Goal: Task Accomplishment & Management: Manage account settings

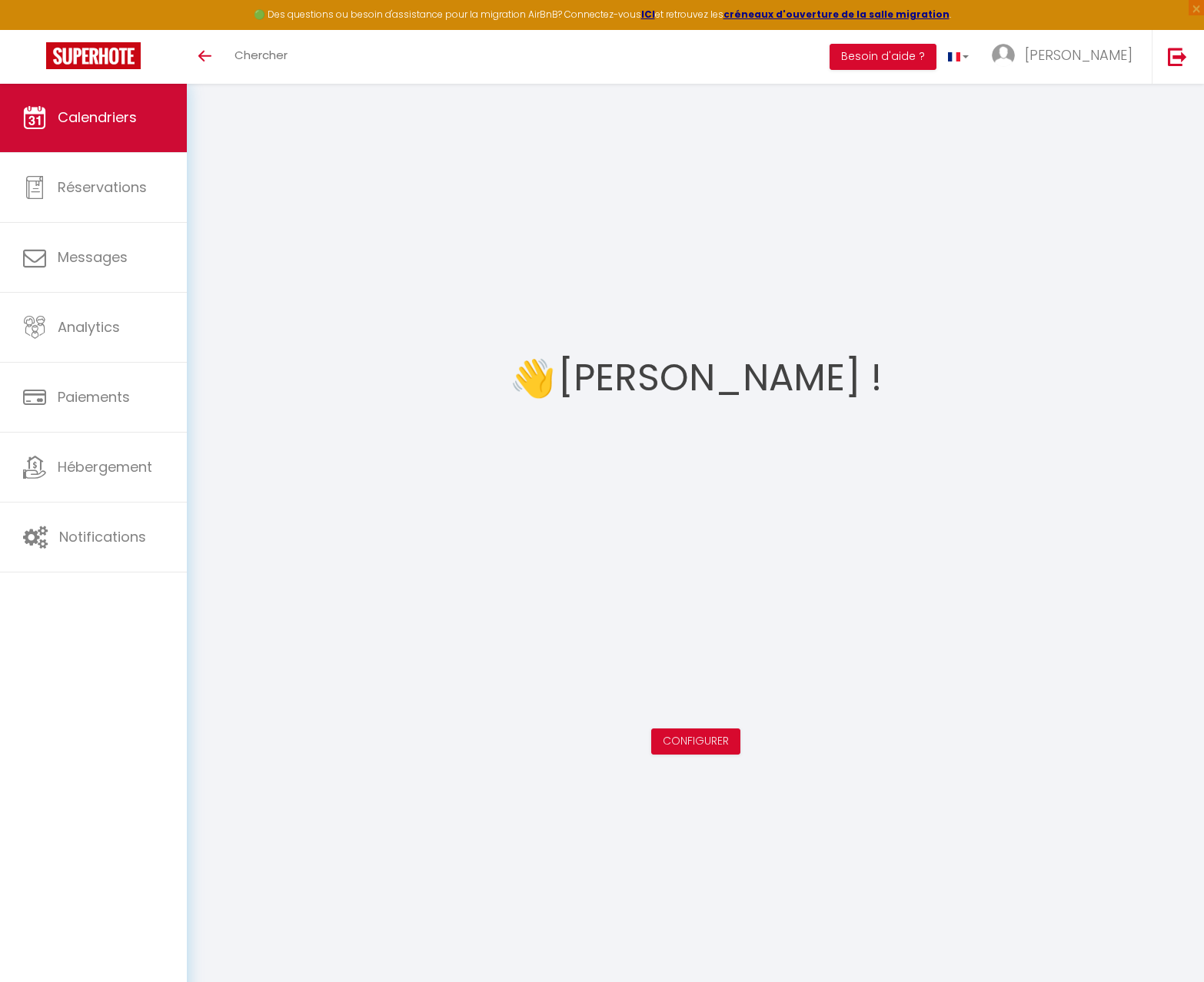
click at [77, 111] on span "Calendriers" at bounding box center [97, 117] width 79 height 19
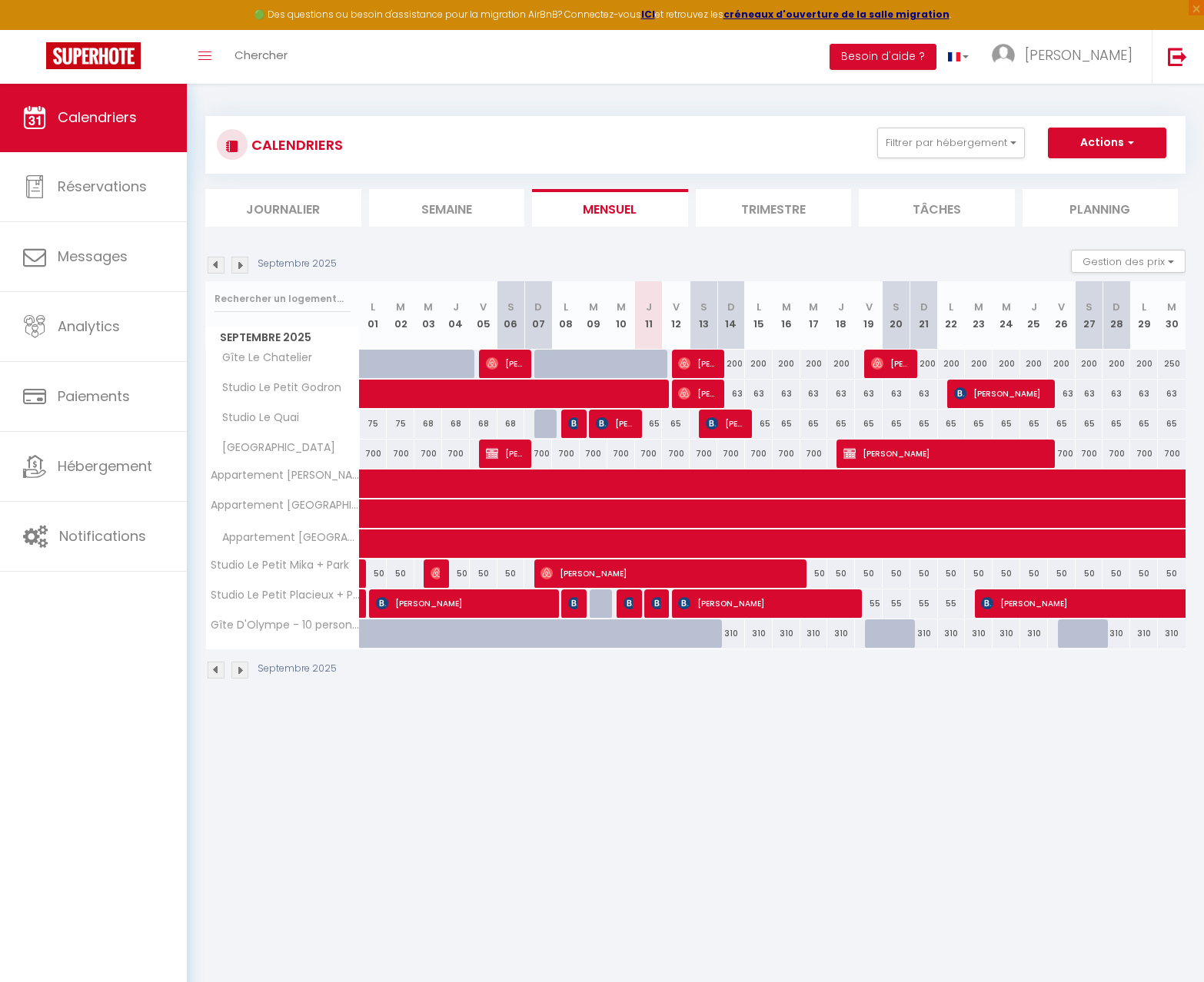
click at [238, 262] on img at bounding box center [240, 265] width 17 height 17
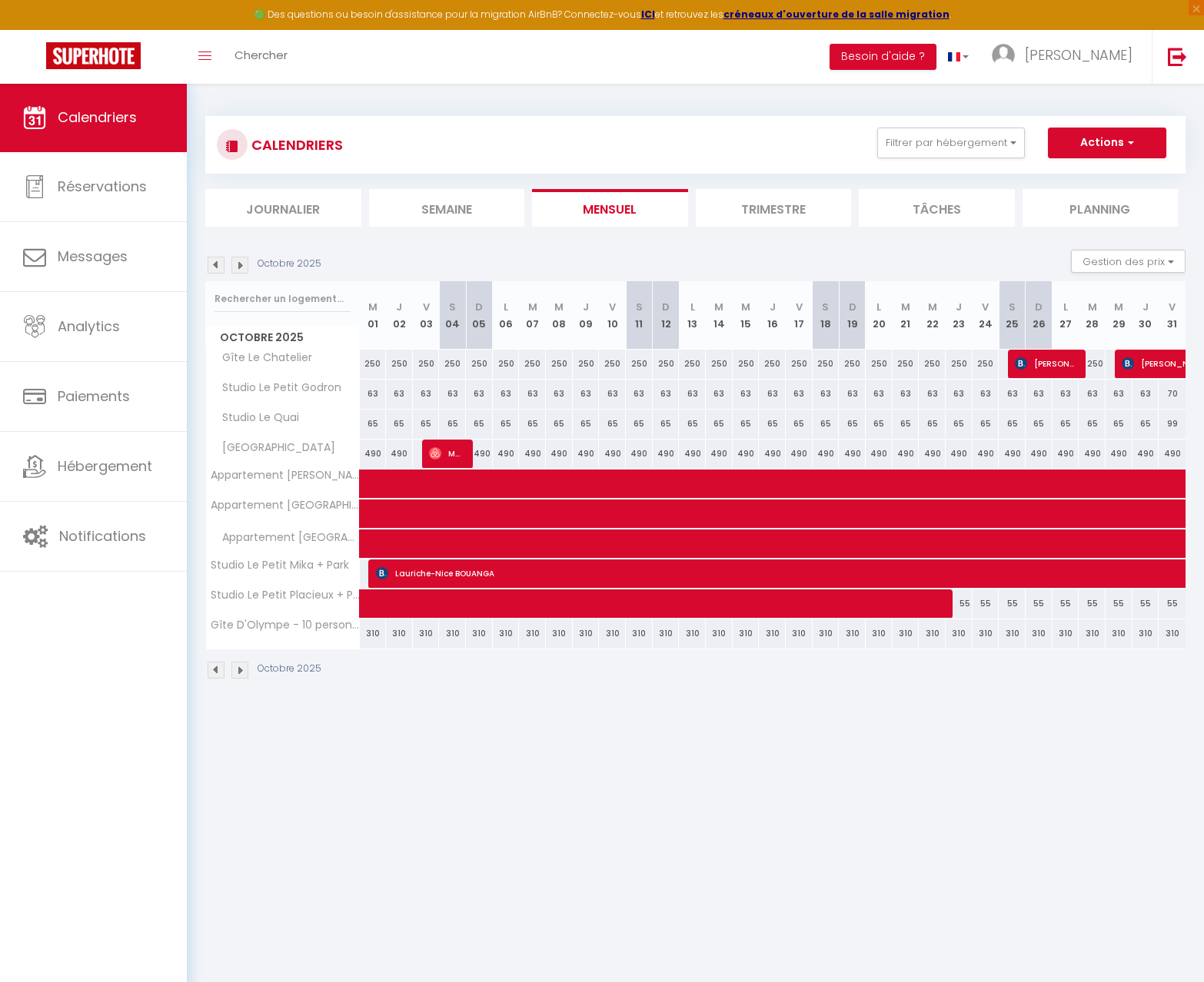
click at [239, 262] on img at bounding box center [240, 265] width 17 height 17
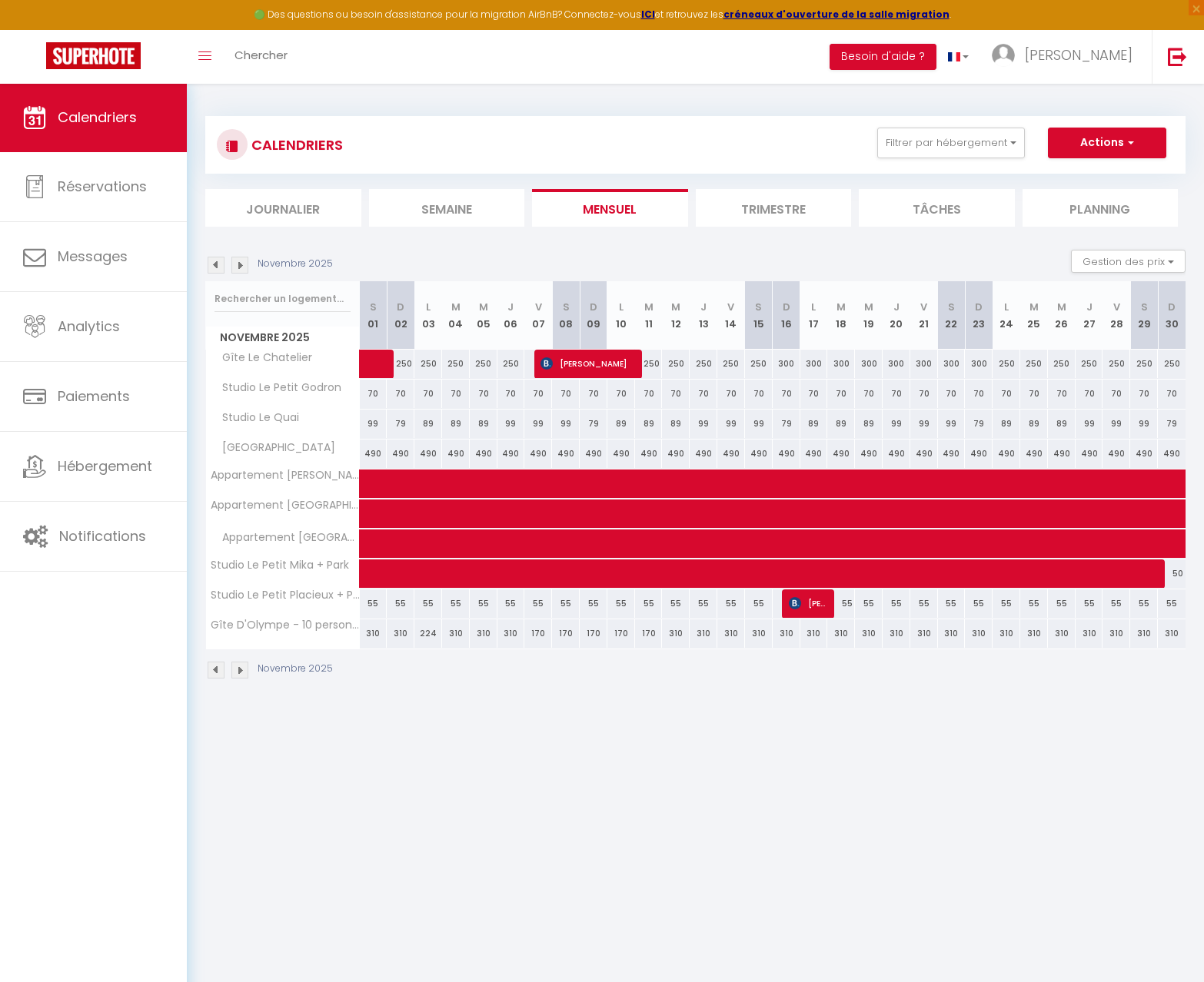
click at [239, 262] on img at bounding box center [240, 265] width 17 height 17
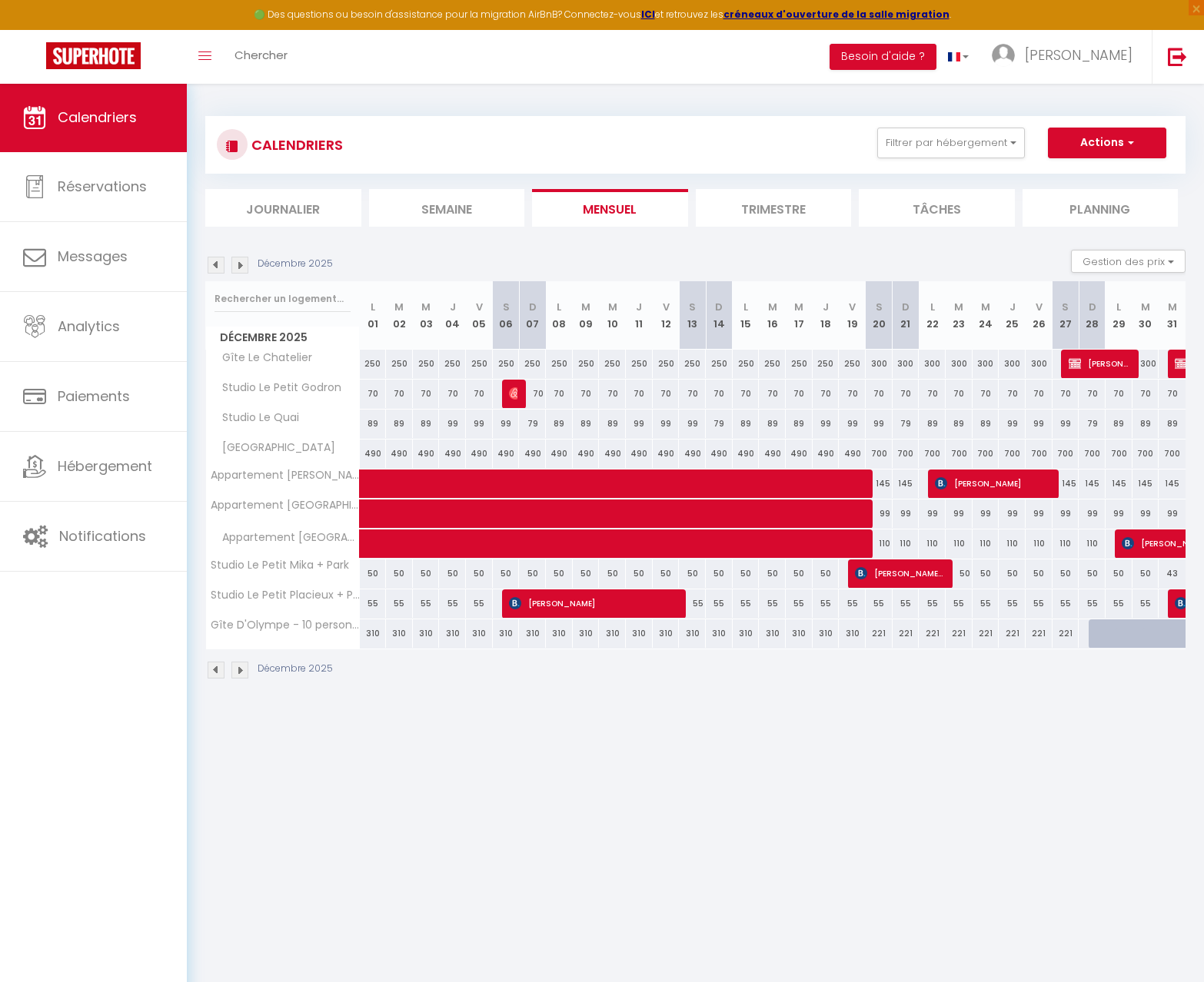
click at [239, 262] on img at bounding box center [240, 265] width 17 height 17
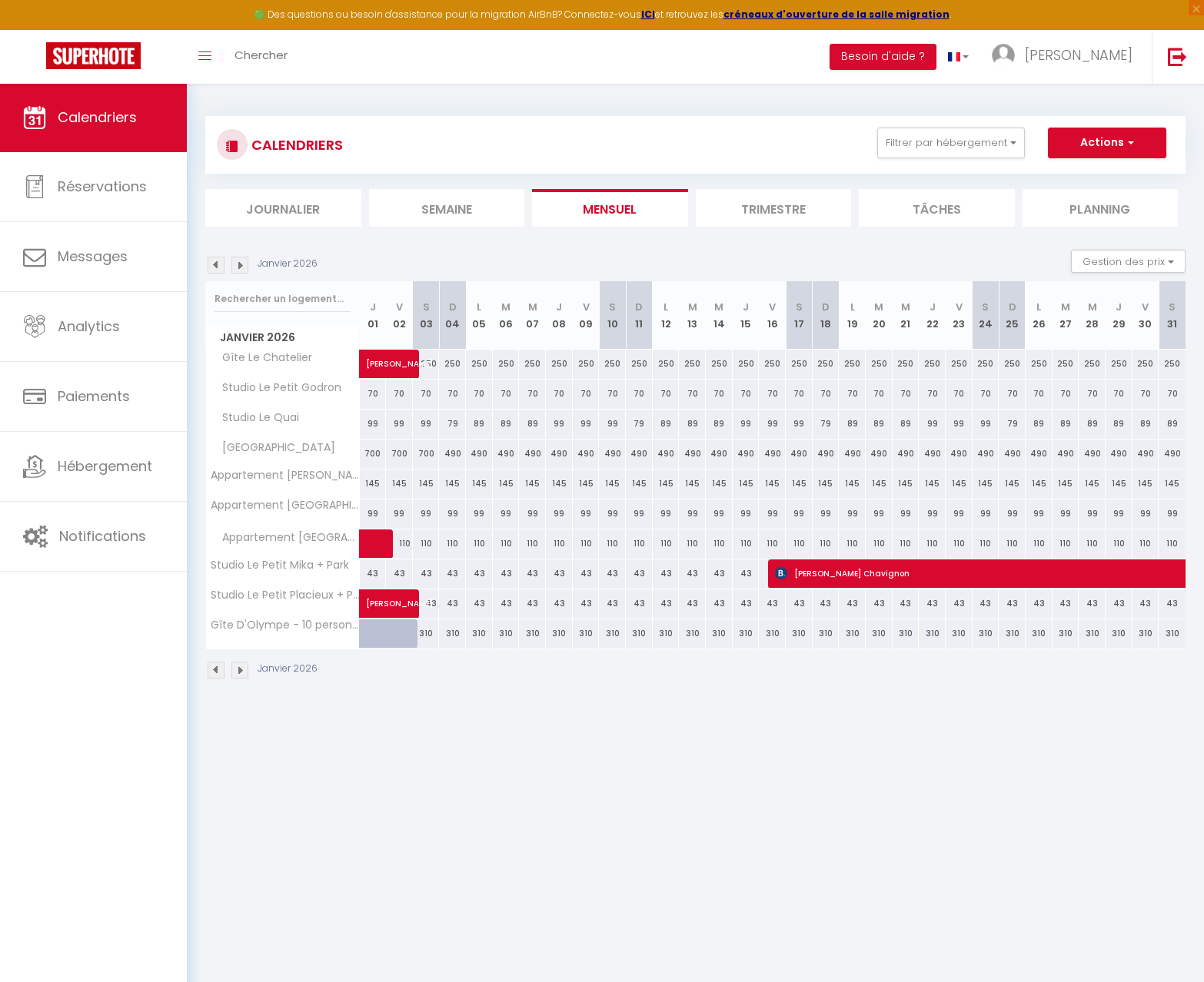
click at [241, 264] on img at bounding box center [240, 265] width 17 height 17
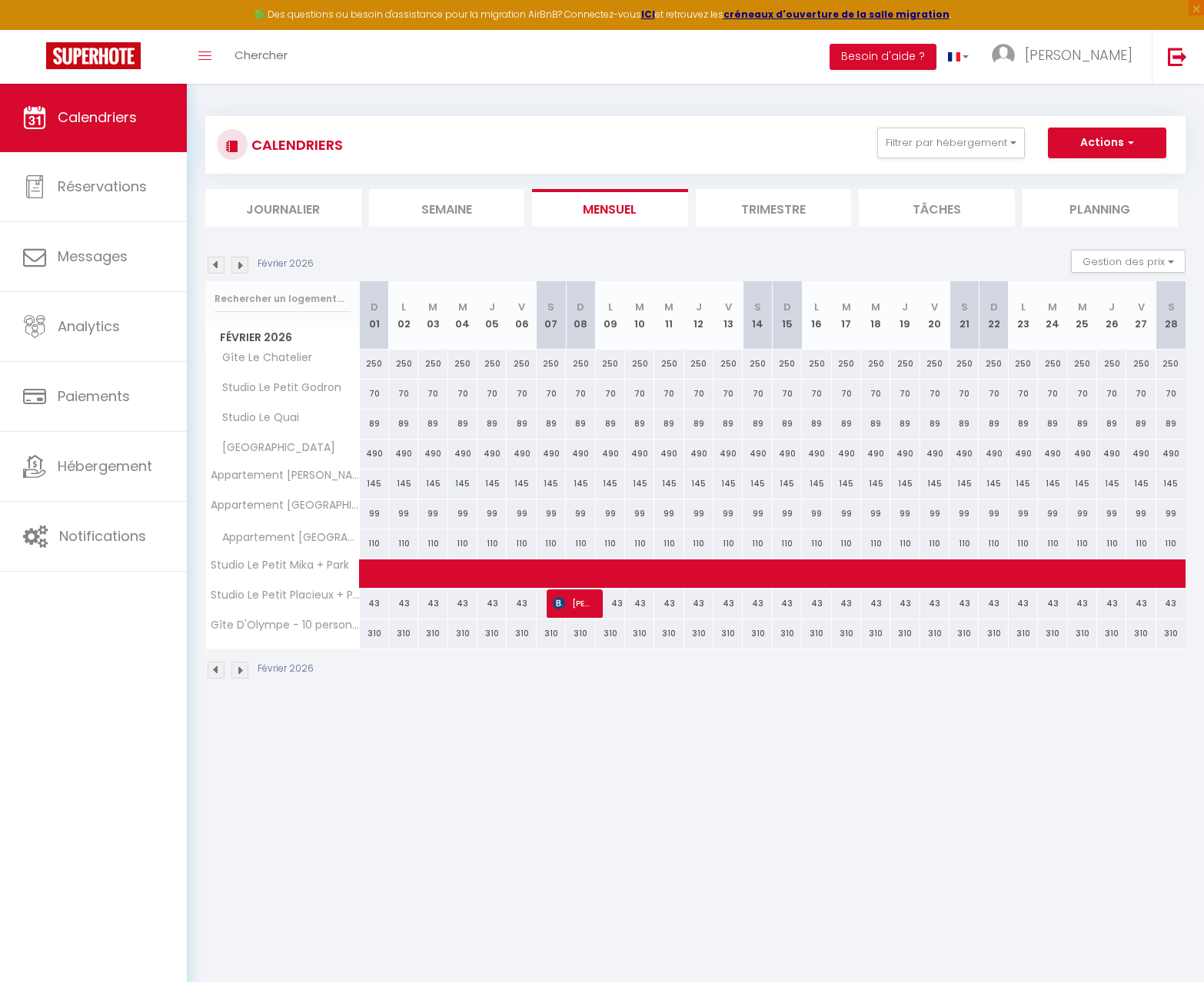
click at [241, 264] on img at bounding box center [240, 265] width 17 height 17
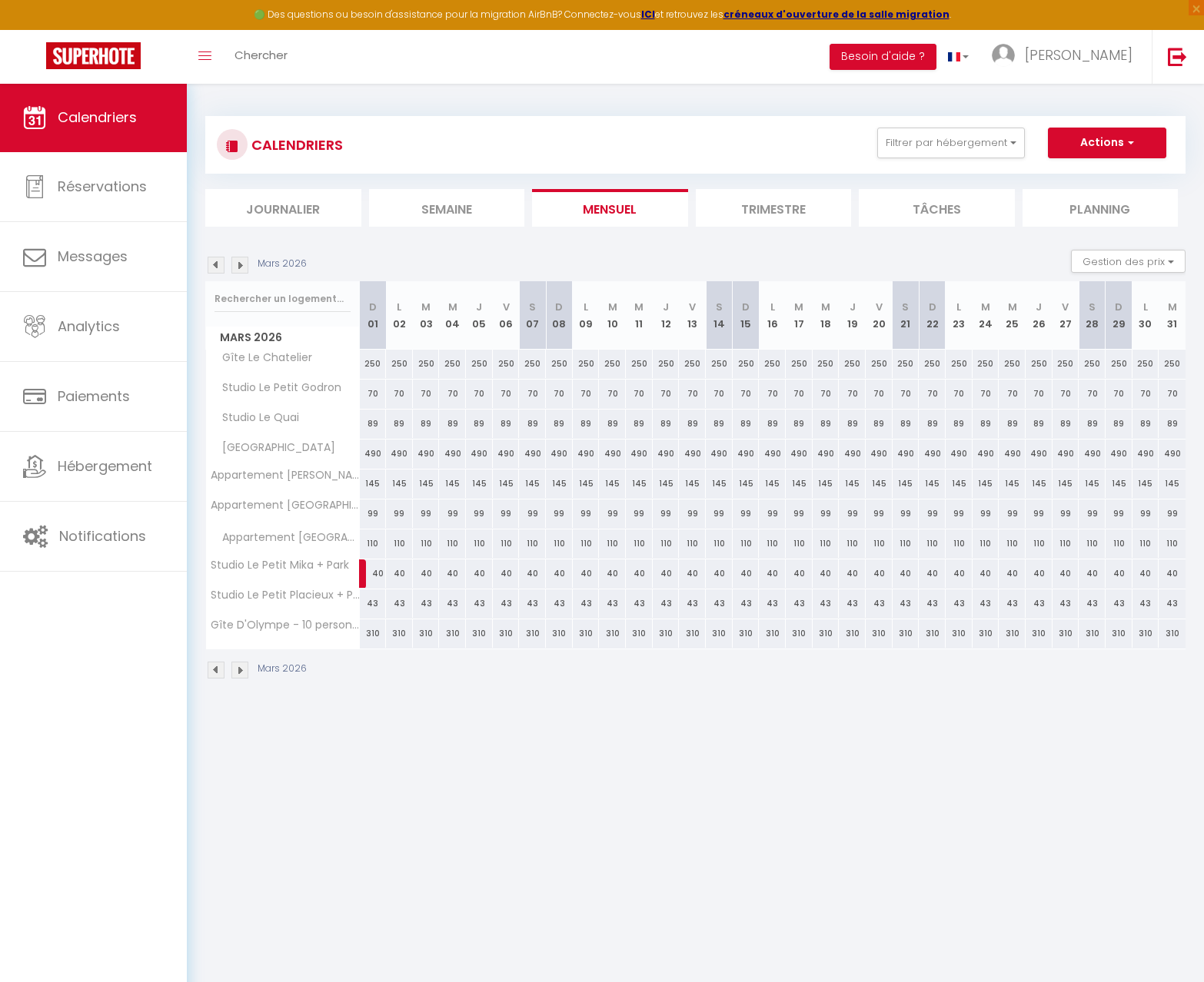
click at [224, 264] on img at bounding box center [216, 265] width 17 height 17
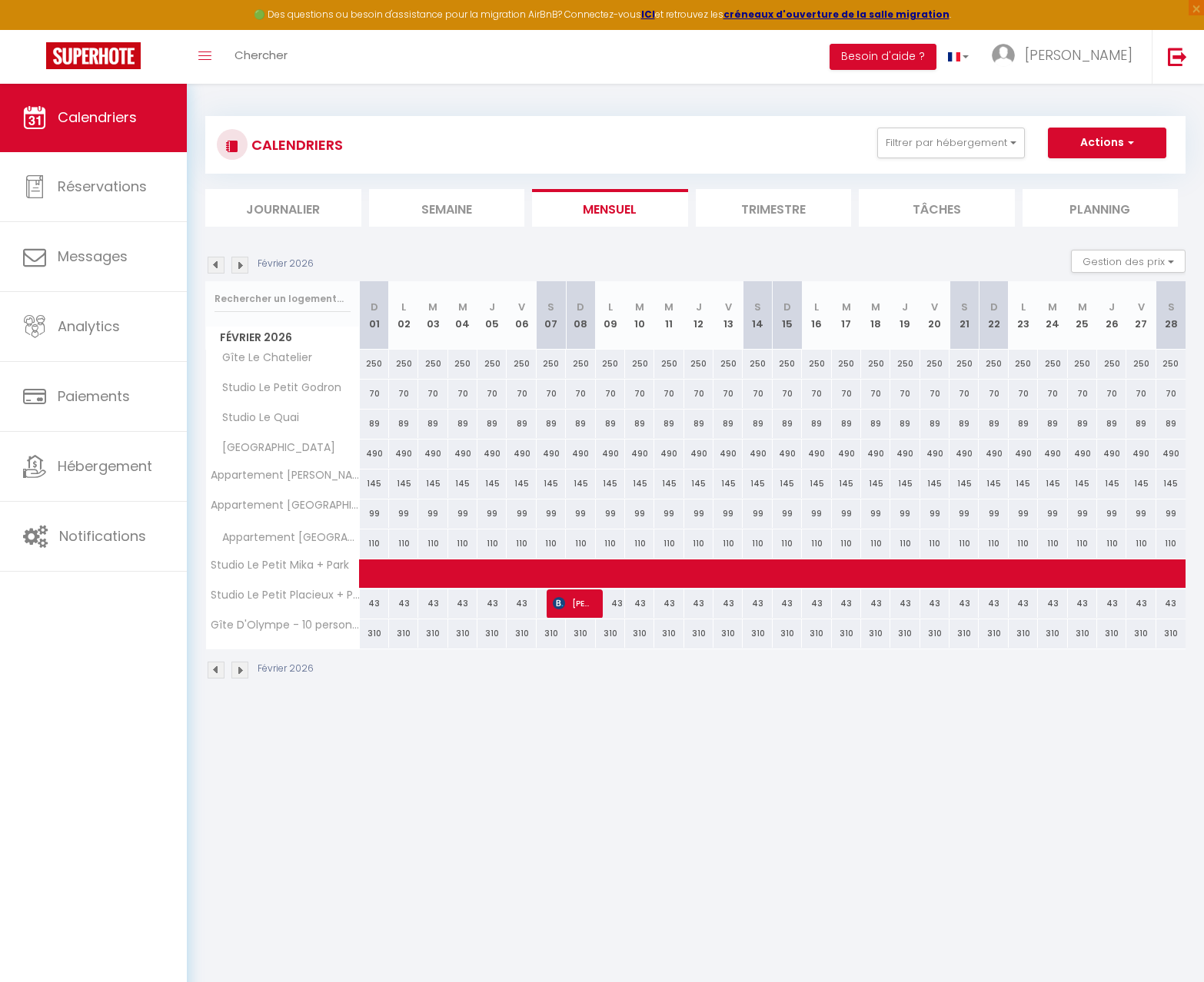
click at [224, 264] on img at bounding box center [216, 265] width 17 height 17
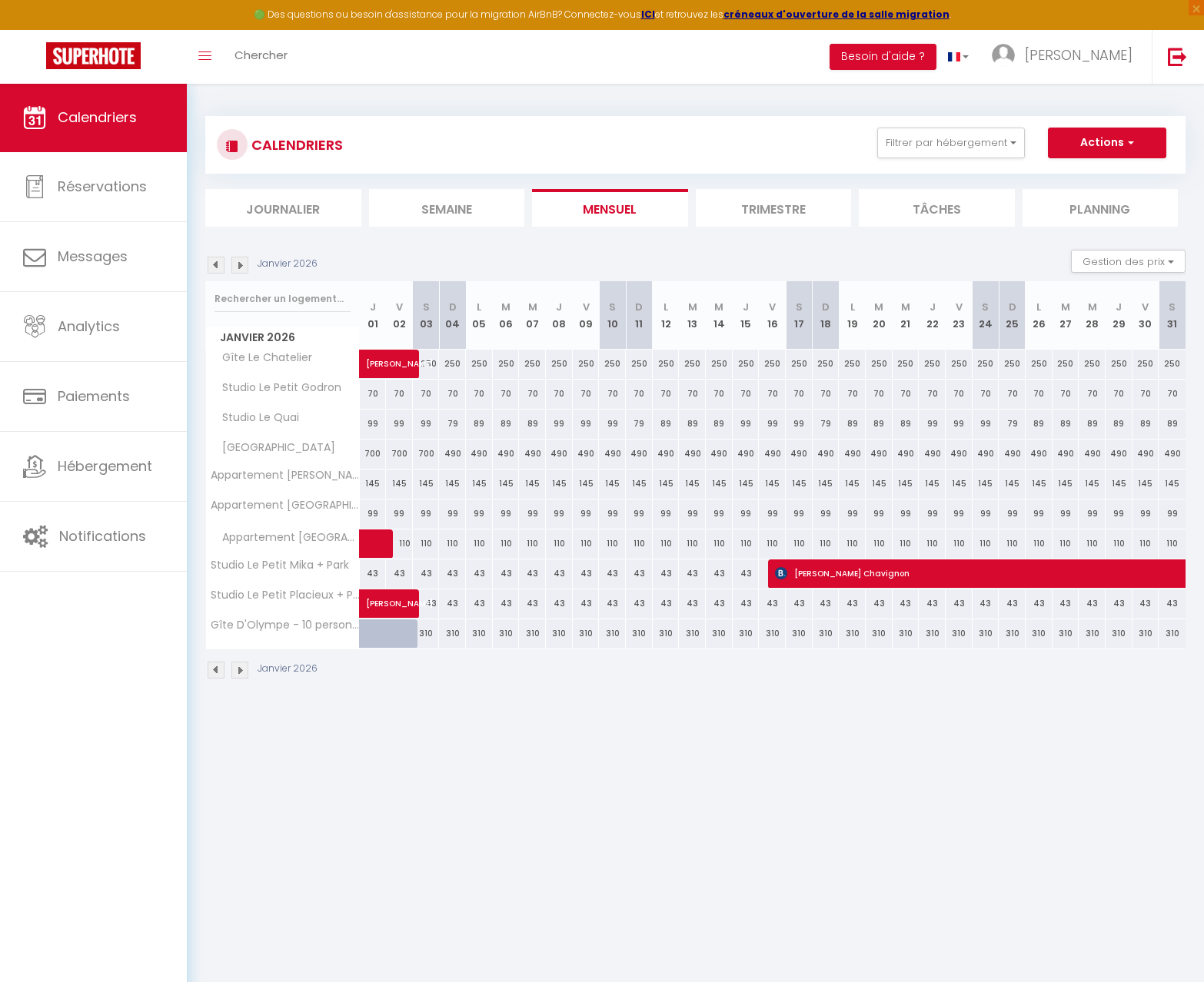
click at [224, 264] on img at bounding box center [216, 265] width 17 height 17
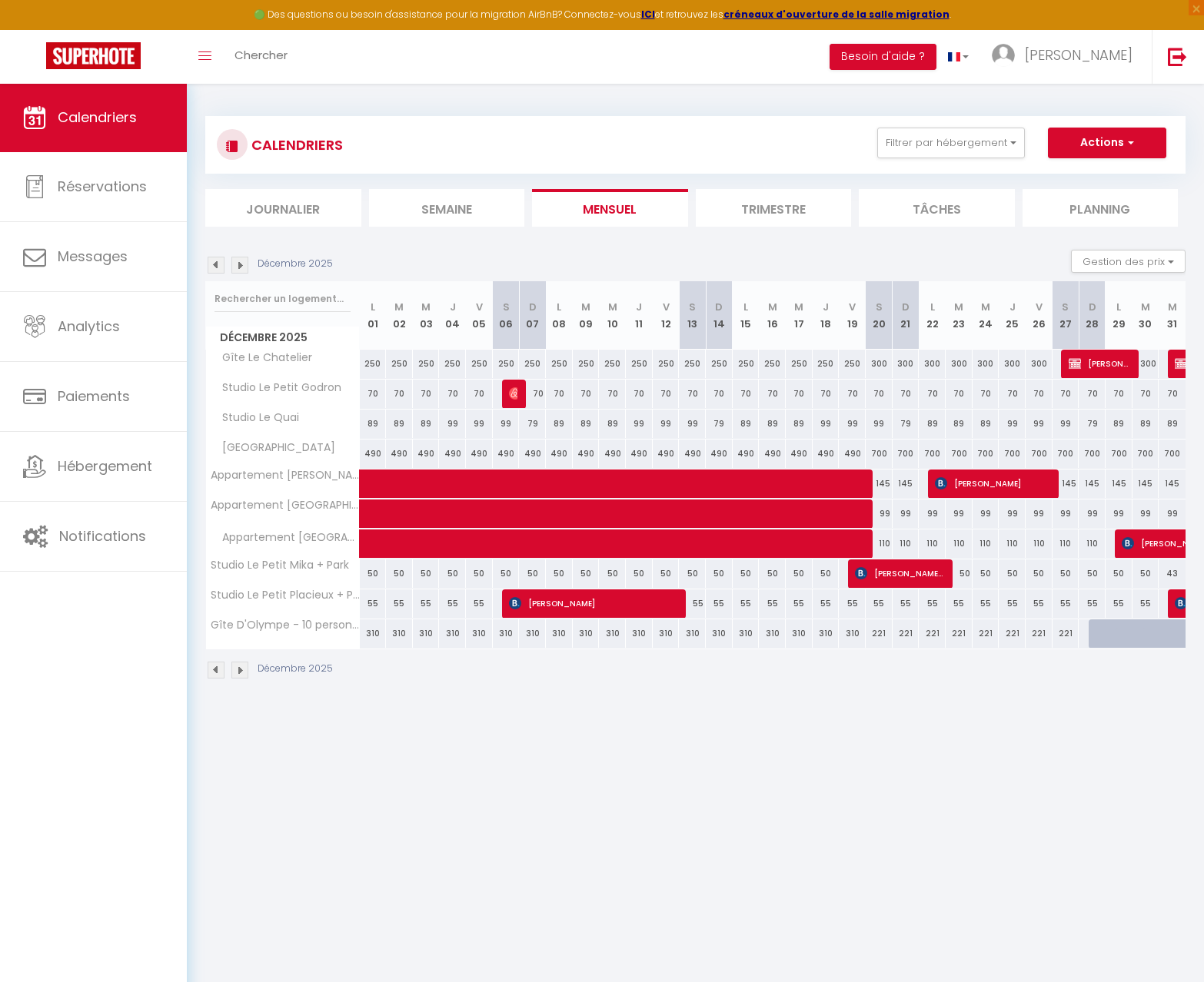
click at [1176, 574] on div "43" at bounding box center [1171, 573] width 27 height 28
type input "43"
type input "Mer 31 Décembre 2025"
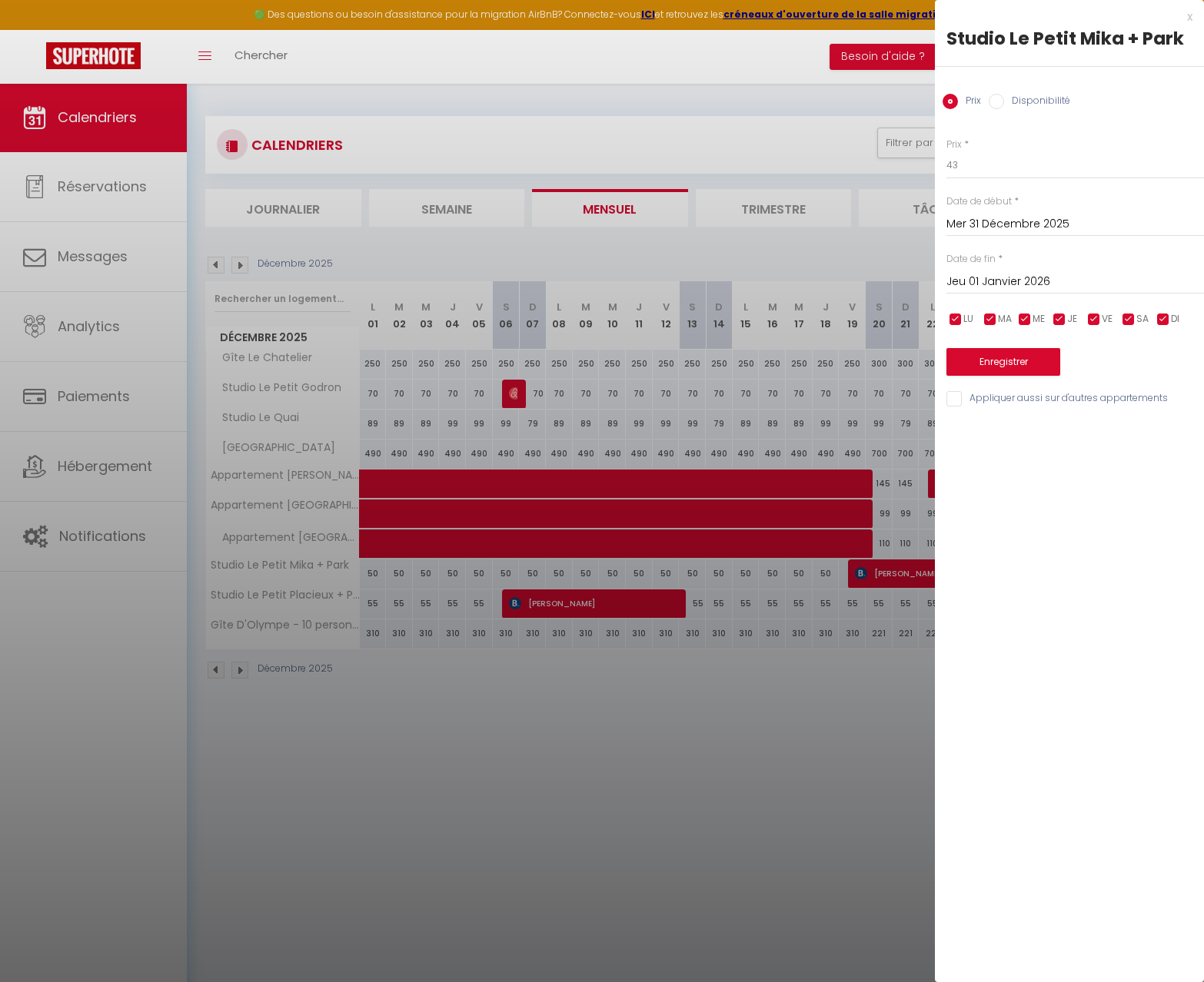
click at [988, 282] on input "Jeu 01 Janvier 2026" at bounding box center [1075, 282] width 258 height 20
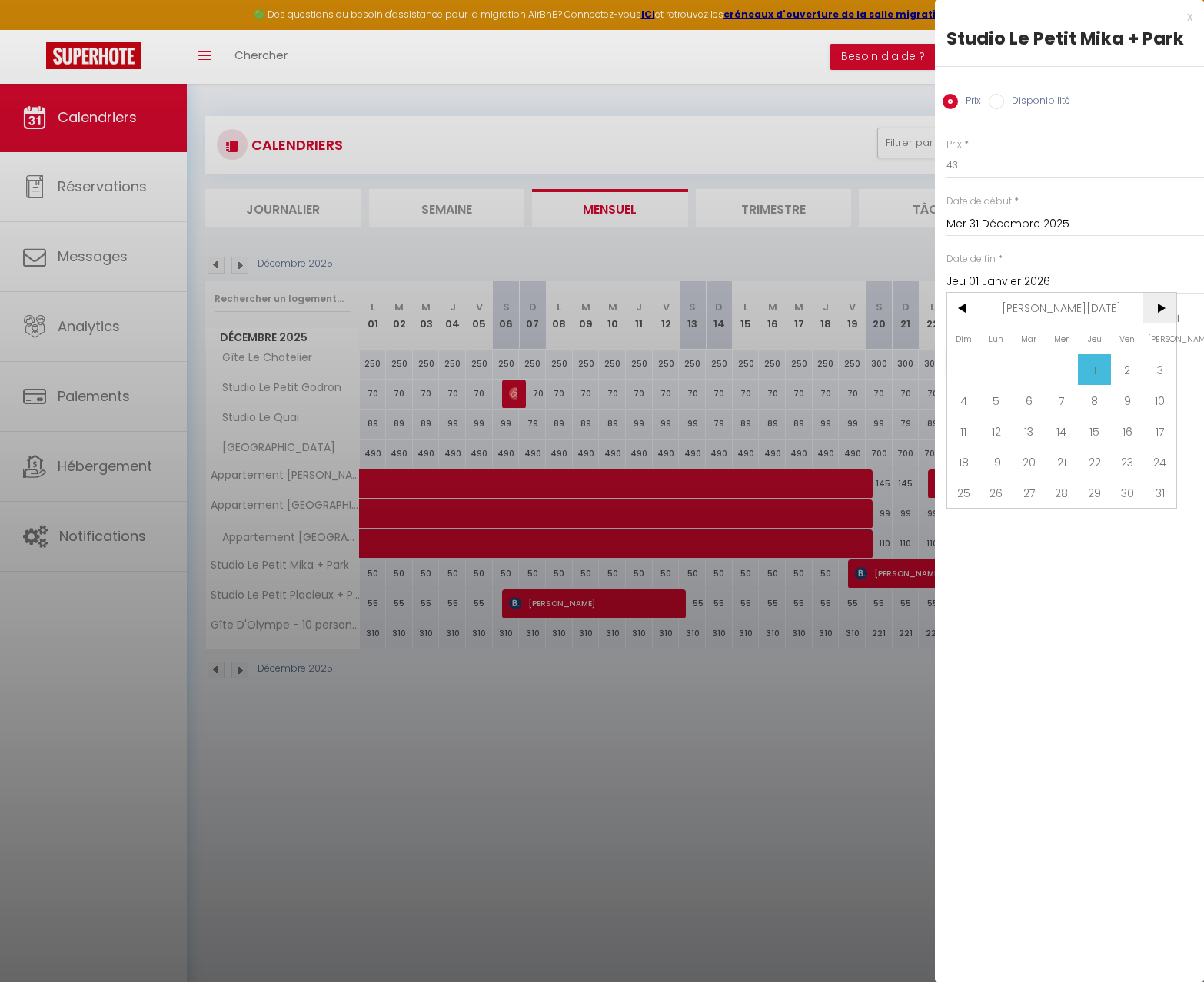
click at [1158, 318] on span ">" at bounding box center [1159, 308] width 33 height 31
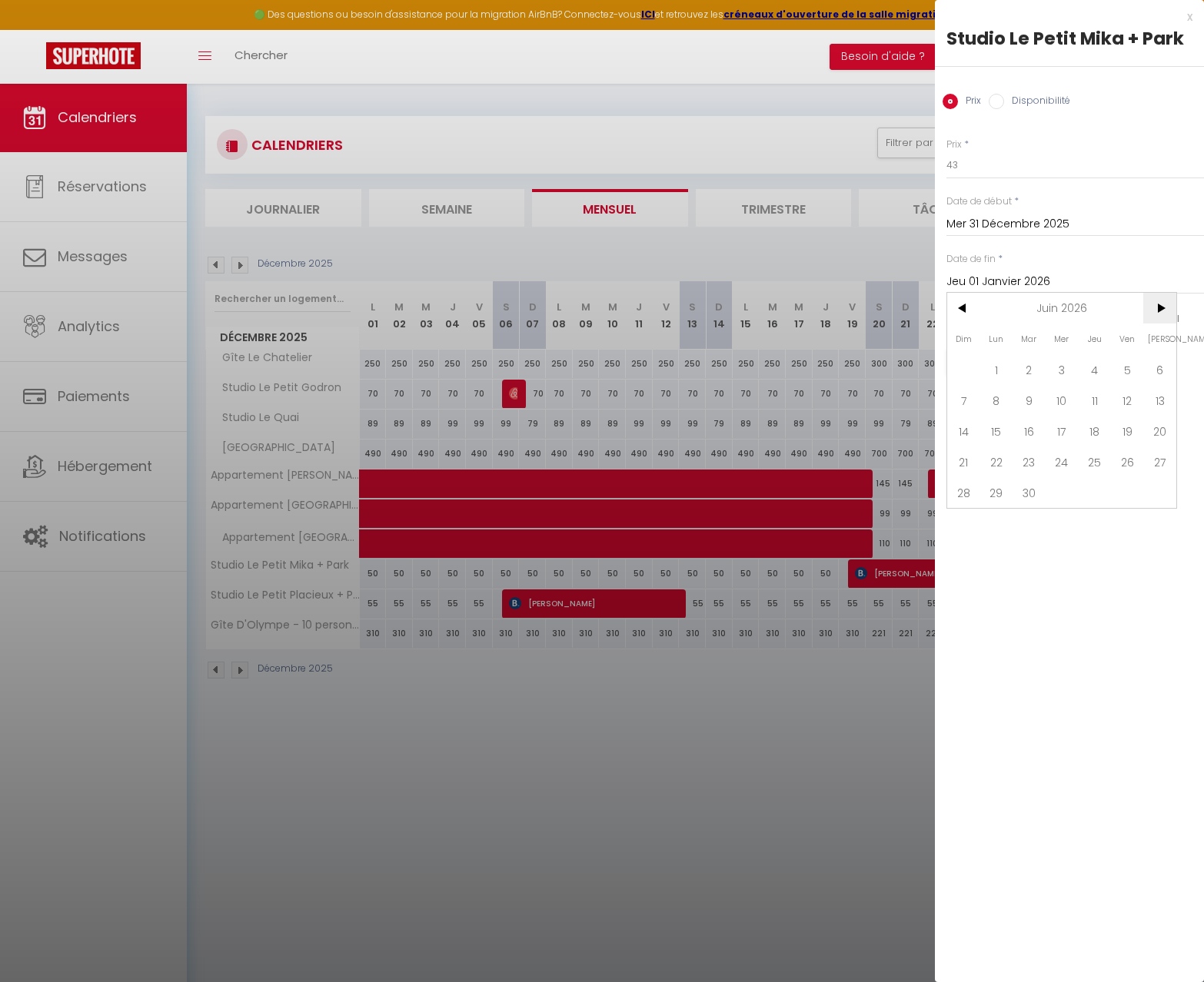
click at [1158, 318] on span ">" at bounding box center [1159, 308] width 33 height 31
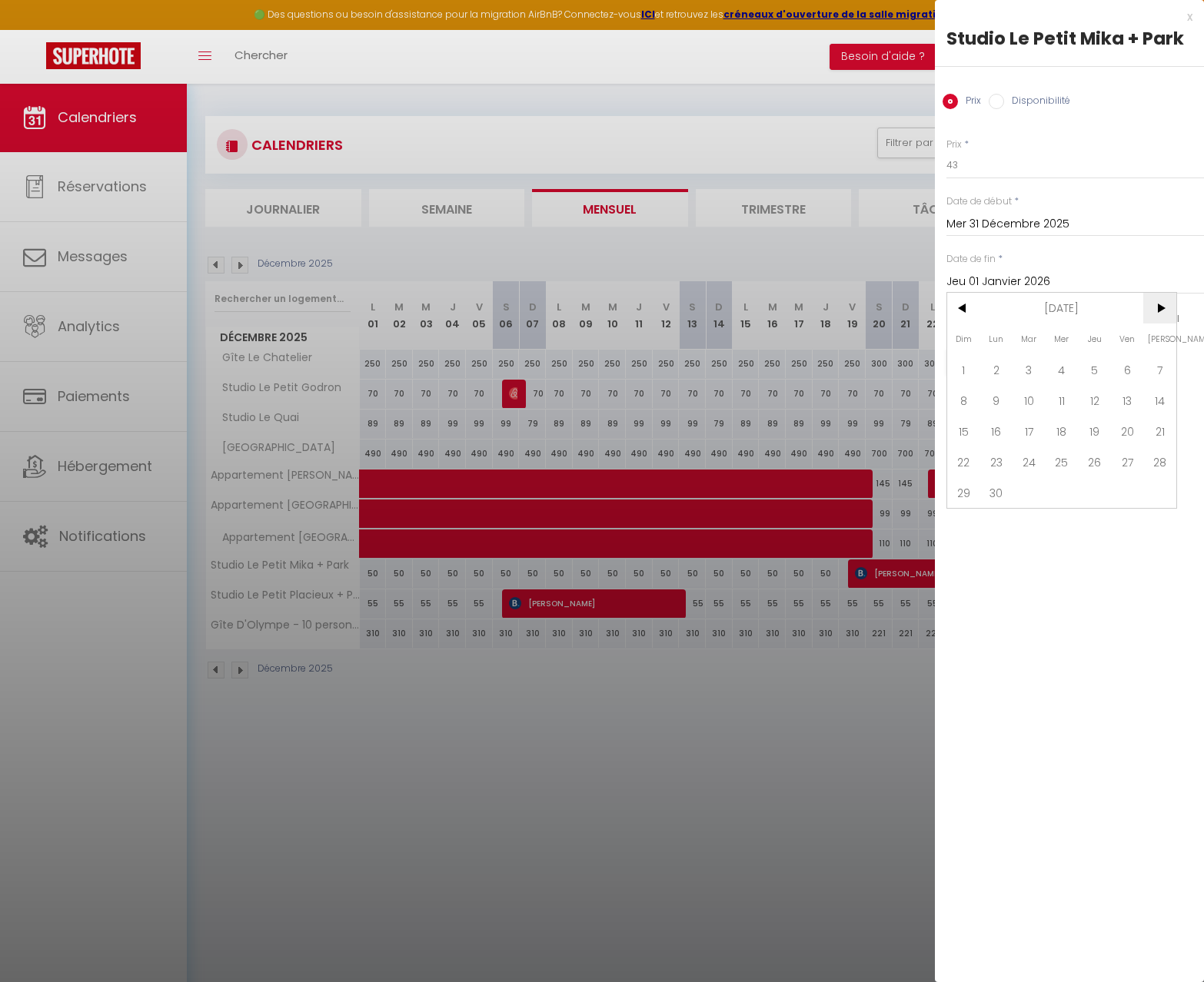
click at [1158, 318] on span ">" at bounding box center [1159, 308] width 33 height 31
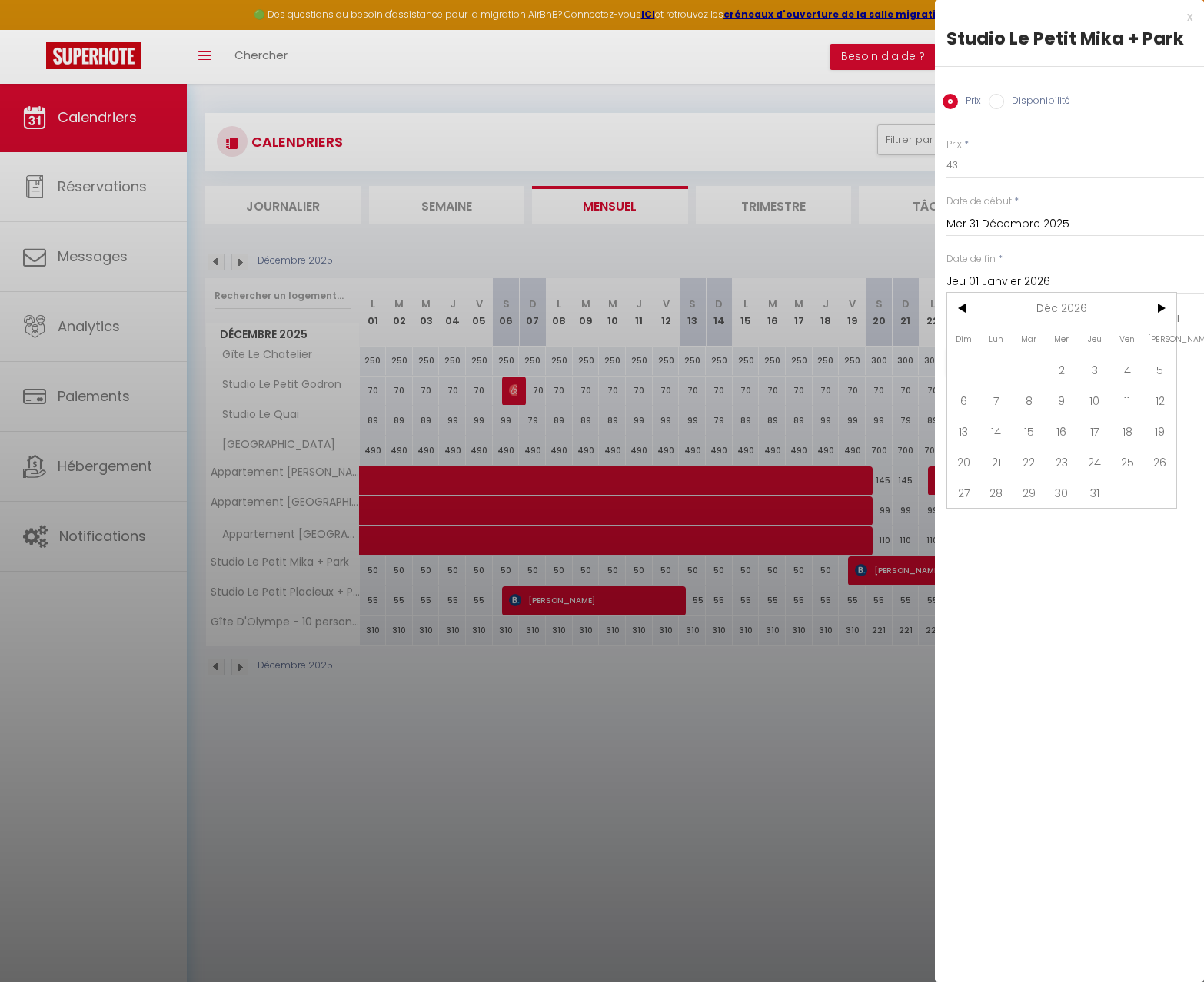
click at [1097, 485] on span "31" at bounding box center [1094, 493] width 33 height 31
type input "Jeu 31 Décembre 2026"
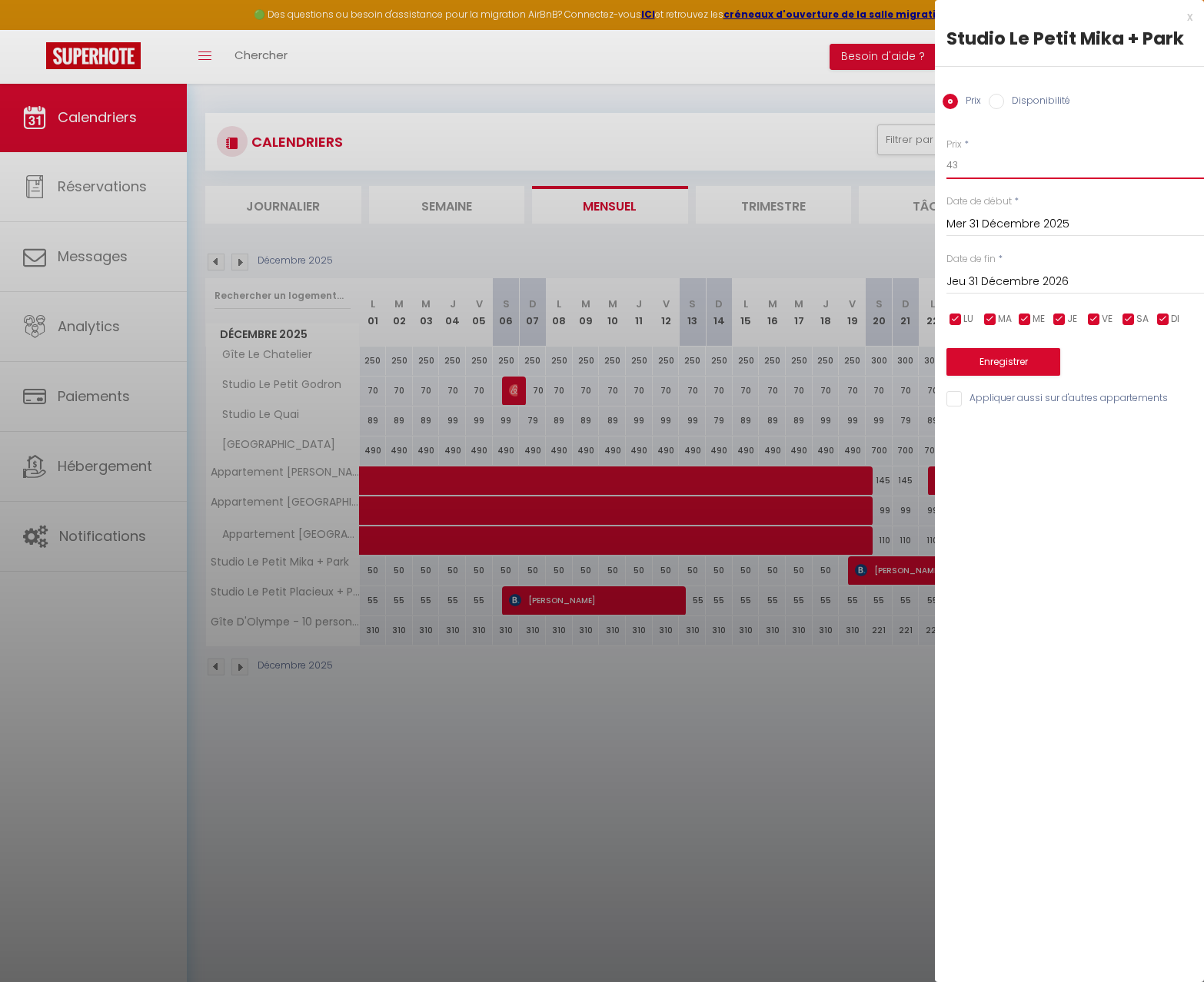
click at [962, 168] on input "43" at bounding box center [1075, 166] width 258 height 27
type input "4"
type input "55"
click at [981, 371] on button "Enregistrer" at bounding box center [1003, 362] width 114 height 27
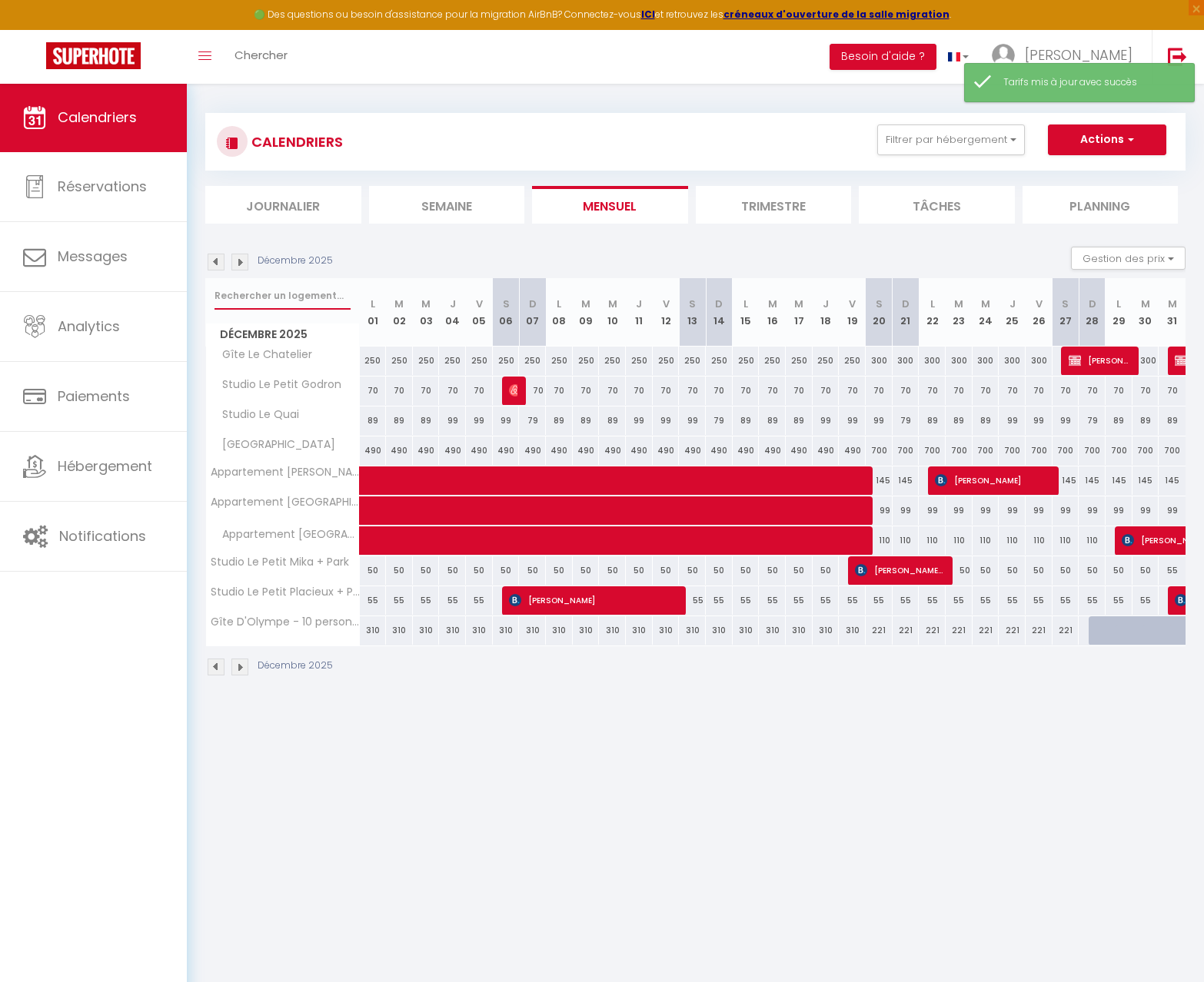
click at [222, 282] on input "text" at bounding box center [283, 296] width 136 height 27
click at [223, 261] on img at bounding box center [216, 262] width 17 height 17
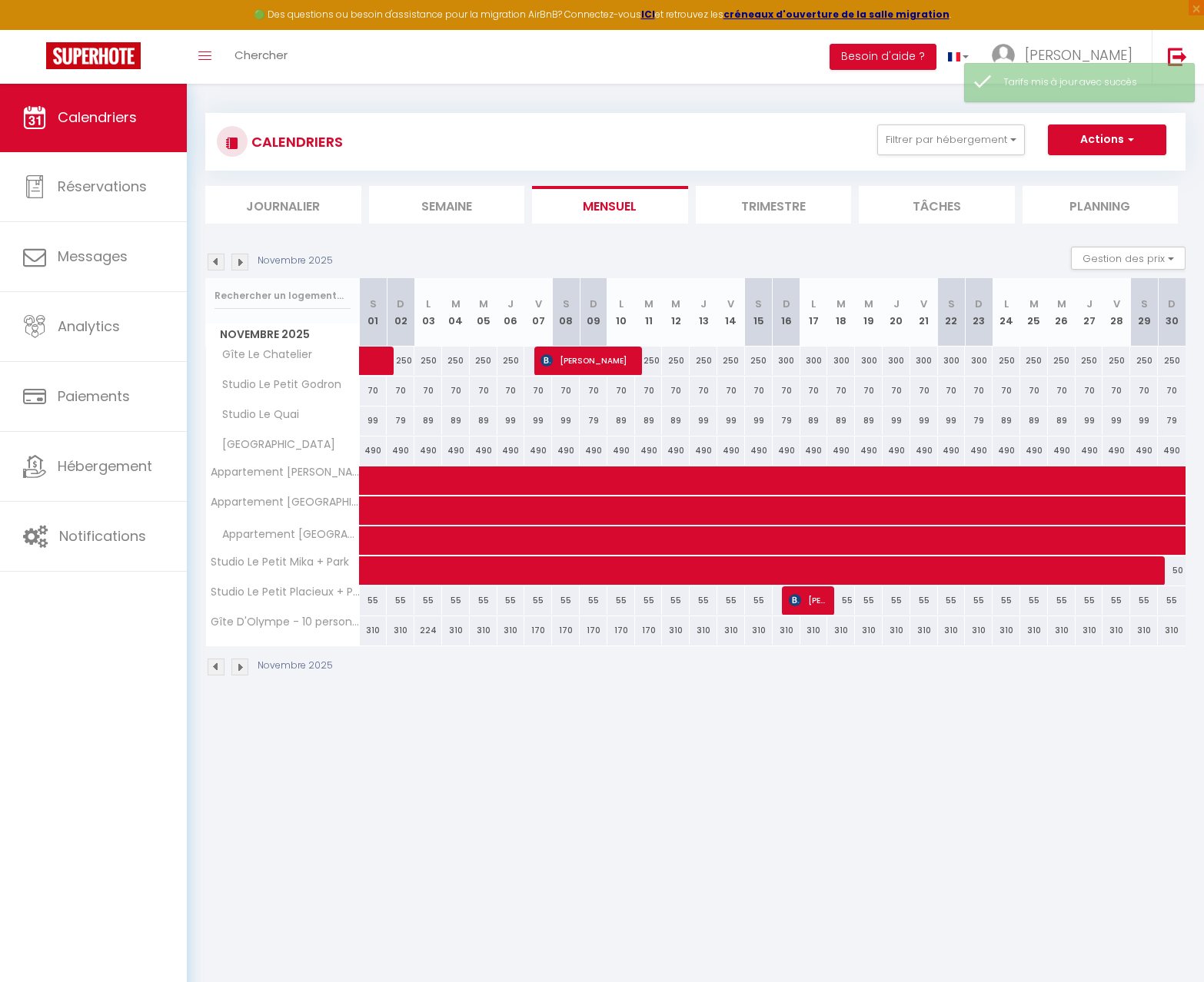
click at [223, 261] on img at bounding box center [216, 262] width 17 height 17
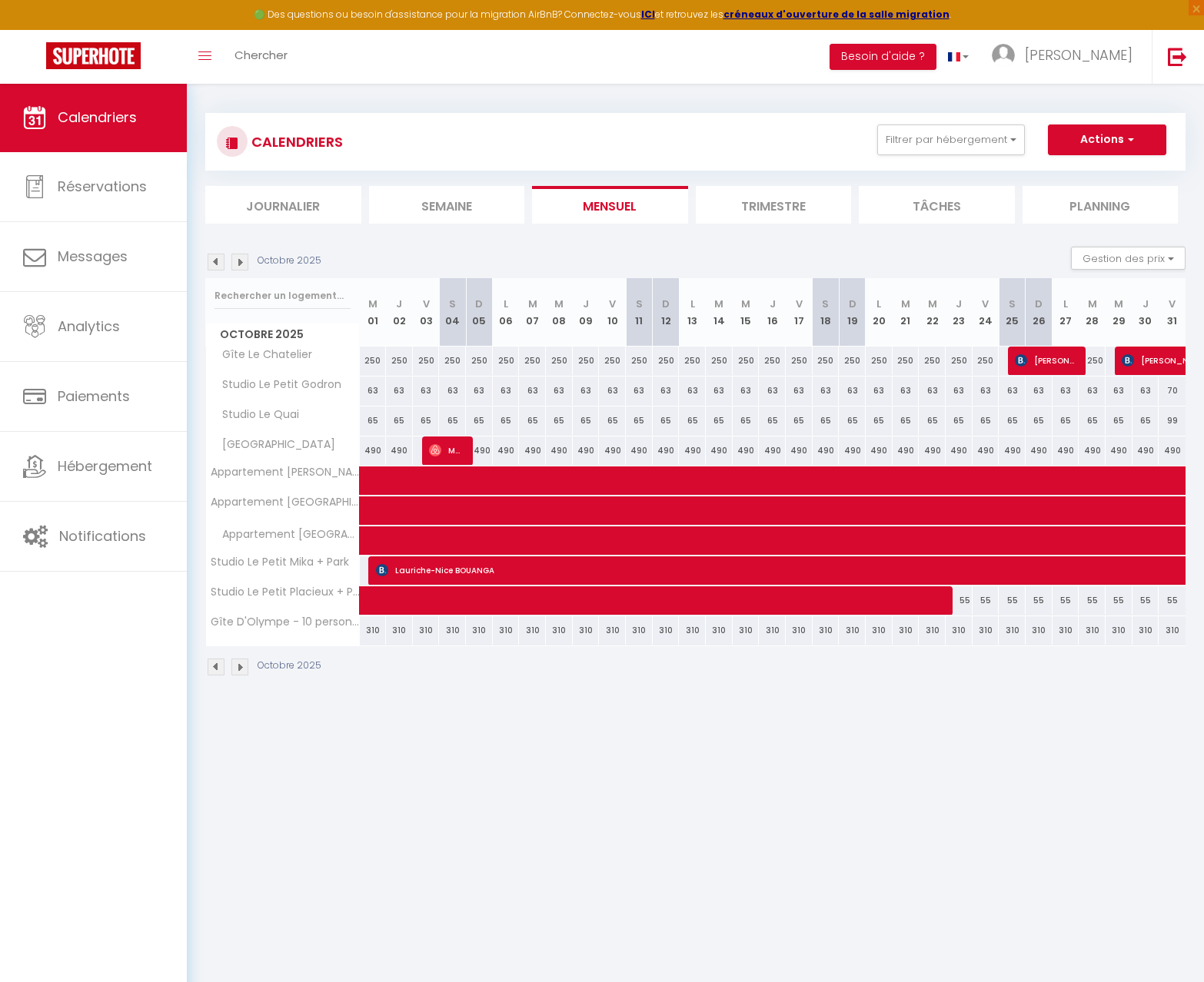
click at [223, 261] on img at bounding box center [216, 262] width 17 height 17
